Goal: Transaction & Acquisition: Purchase product/service

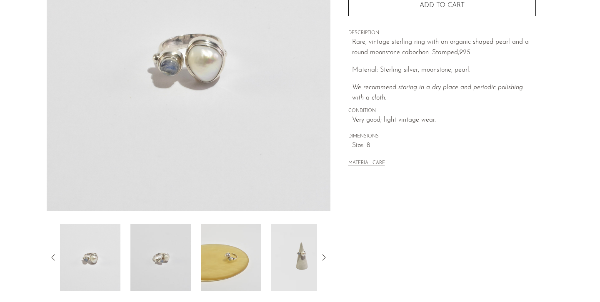
scroll to position [173, 0]
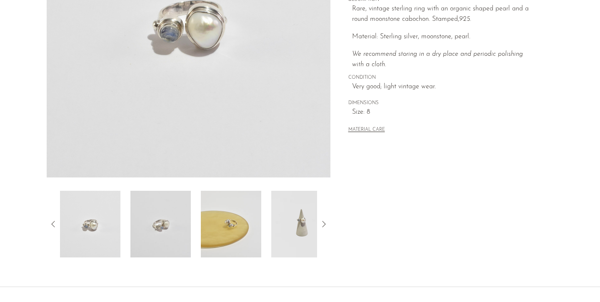
click at [245, 217] on img at bounding box center [231, 224] width 60 height 67
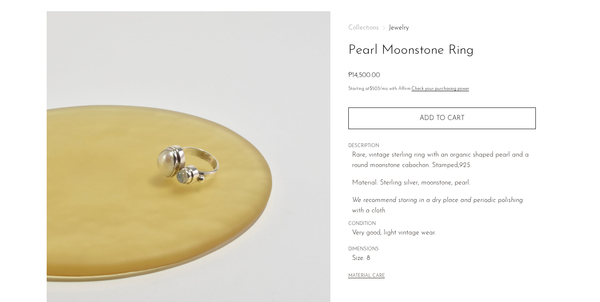
scroll to position [25, 0]
